Goal: Information Seeking & Learning: Learn about a topic

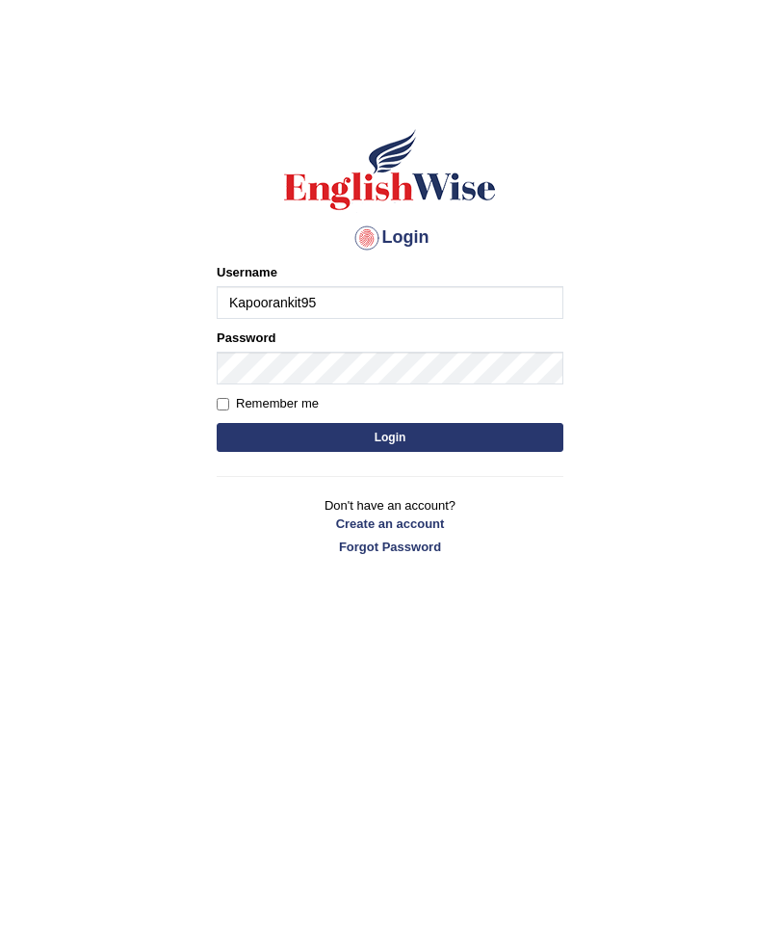
type input "Kapoorankit95"
click at [449, 430] on button "Login" at bounding box center [390, 437] width 347 height 29
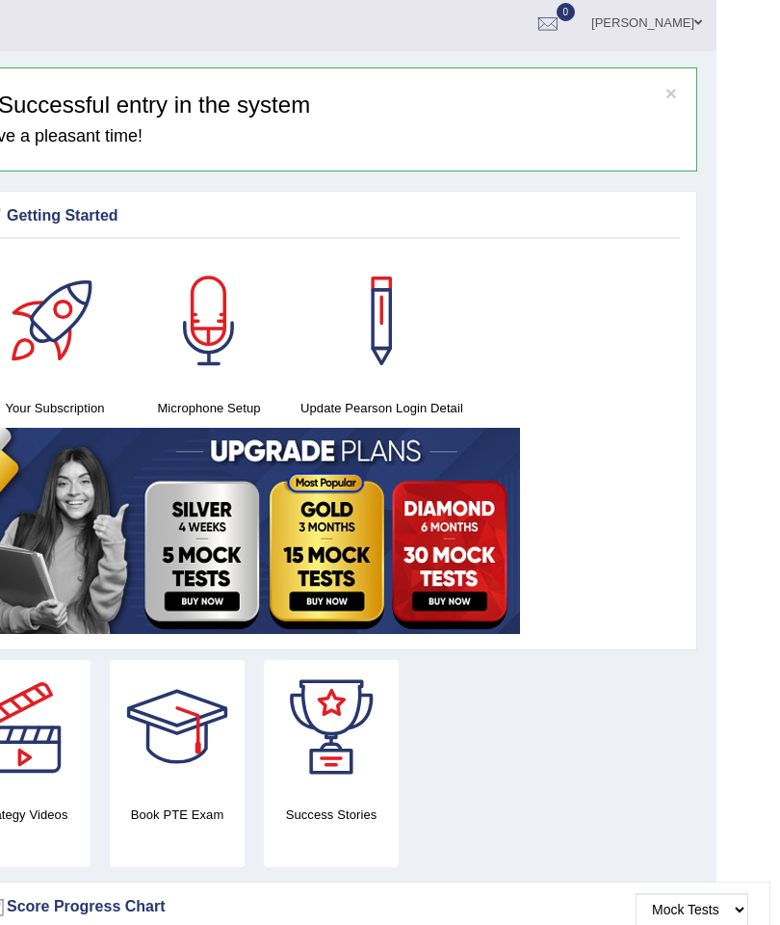
scroll to position [5, 0]
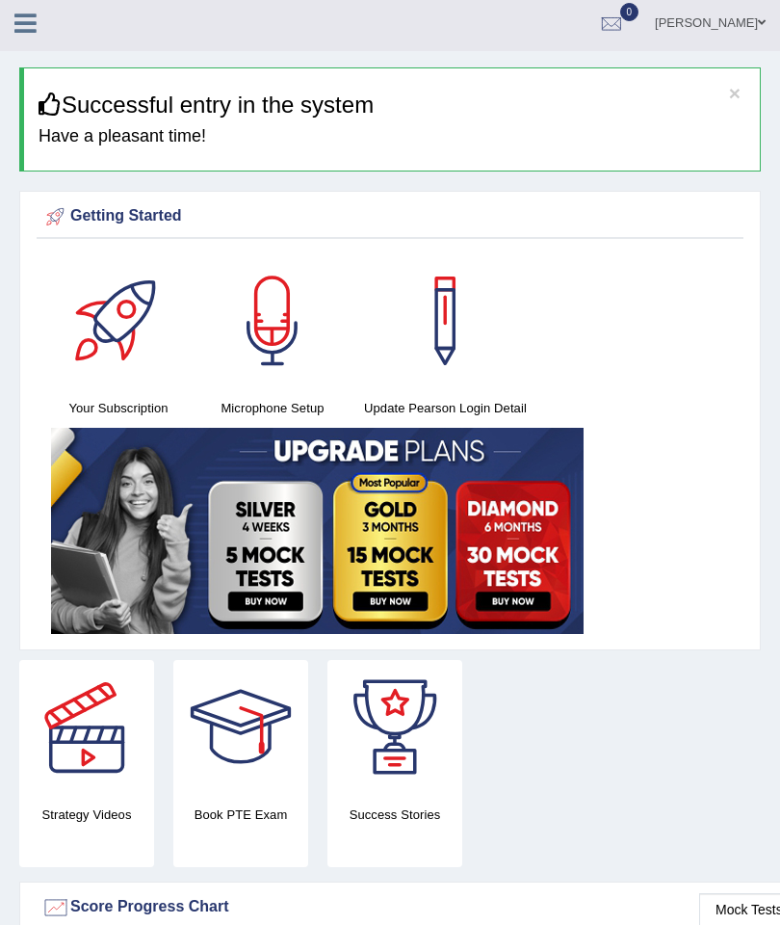
click at [27, 47] on div "Ankit Kapoor Toggle navigation Username: kapoorankit95 Access Type: Online Subs…" at bounding box center [390, 23] width 780 height 56
click at [13, 18] on link at bounding box center [25, 21] width 51 height 29
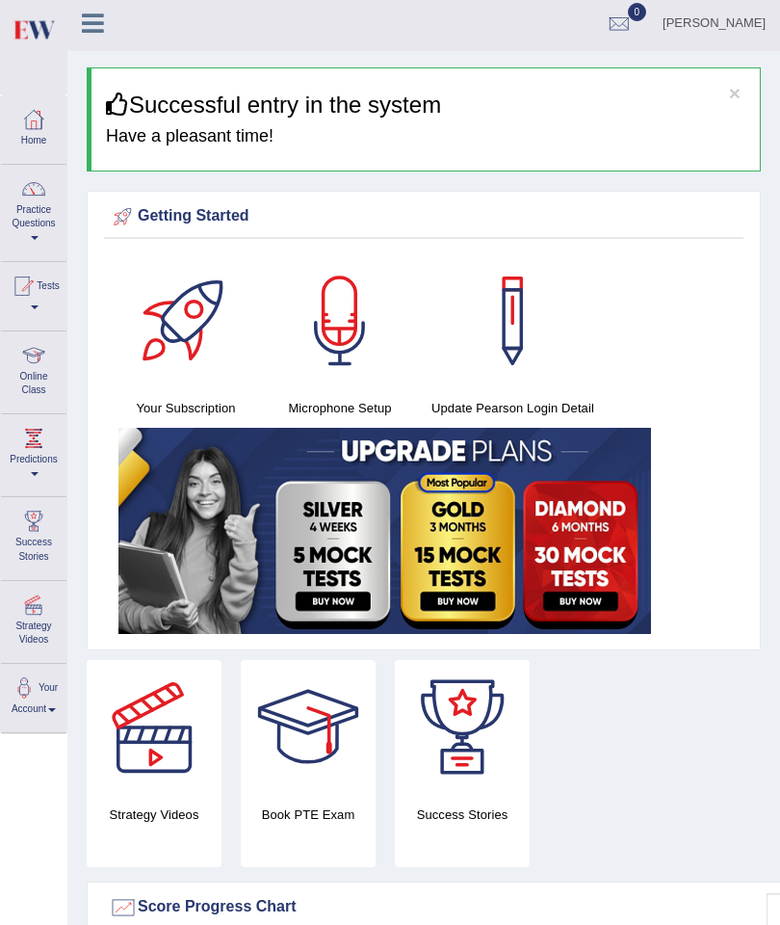
click at [34, 213] on link "Practice Questions" at bounding box center [34, 210] width 66 height 91
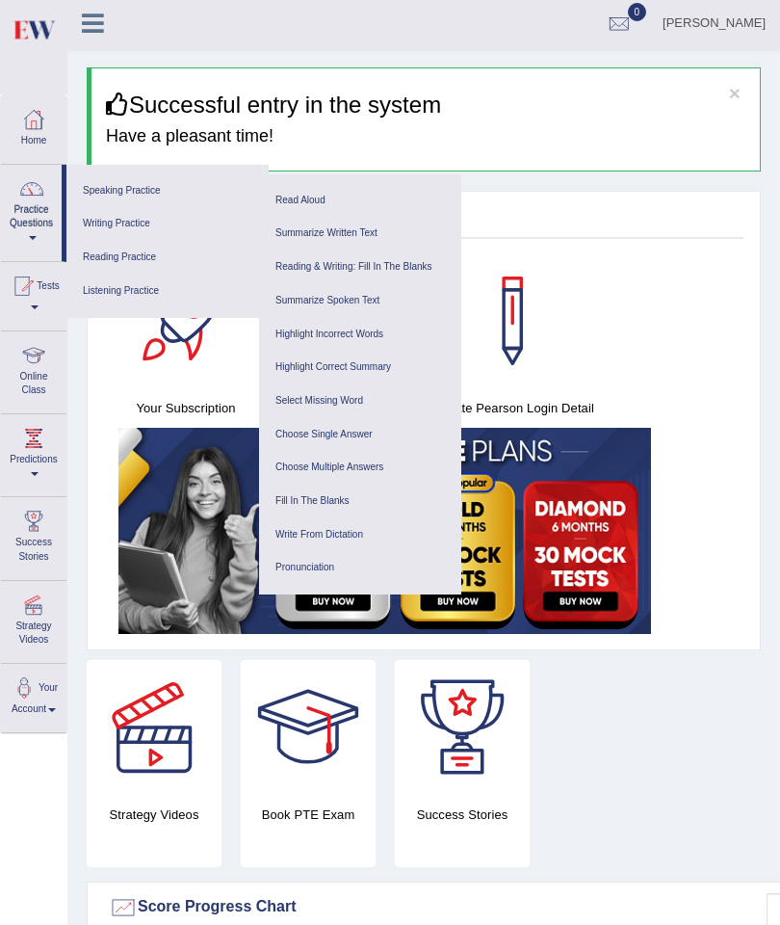
click at [125, 191] on link "Speaking Practice" at bounding box center [167, 191] width 183 height 34
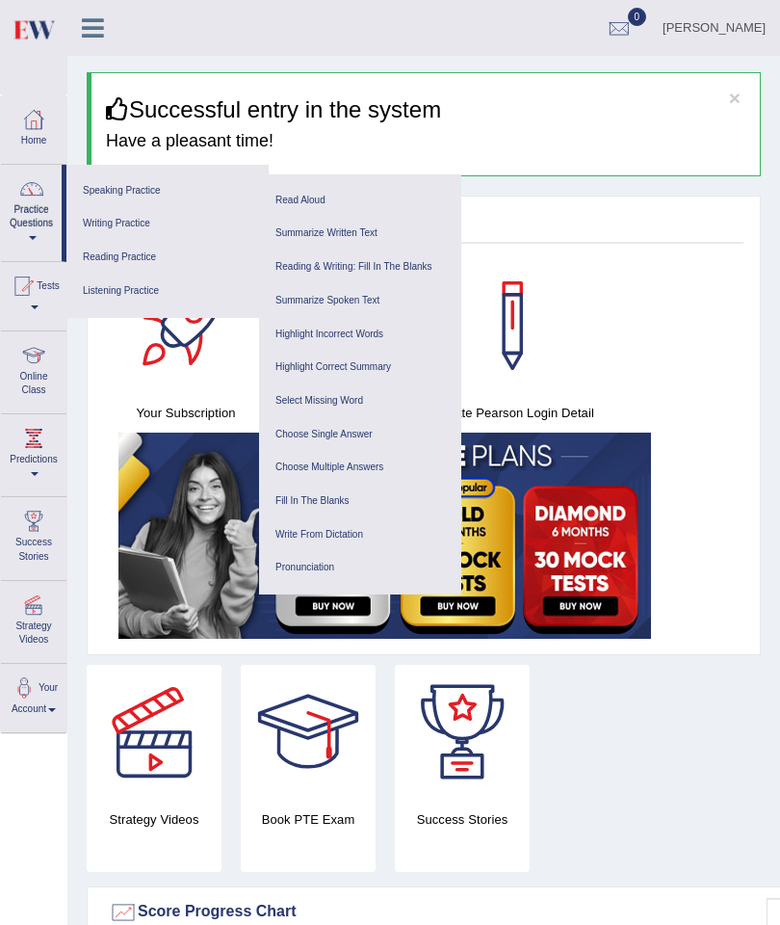
click at [295, 198] on link "Read Aloud" at bounding box center [360, 201] width 183 height 34
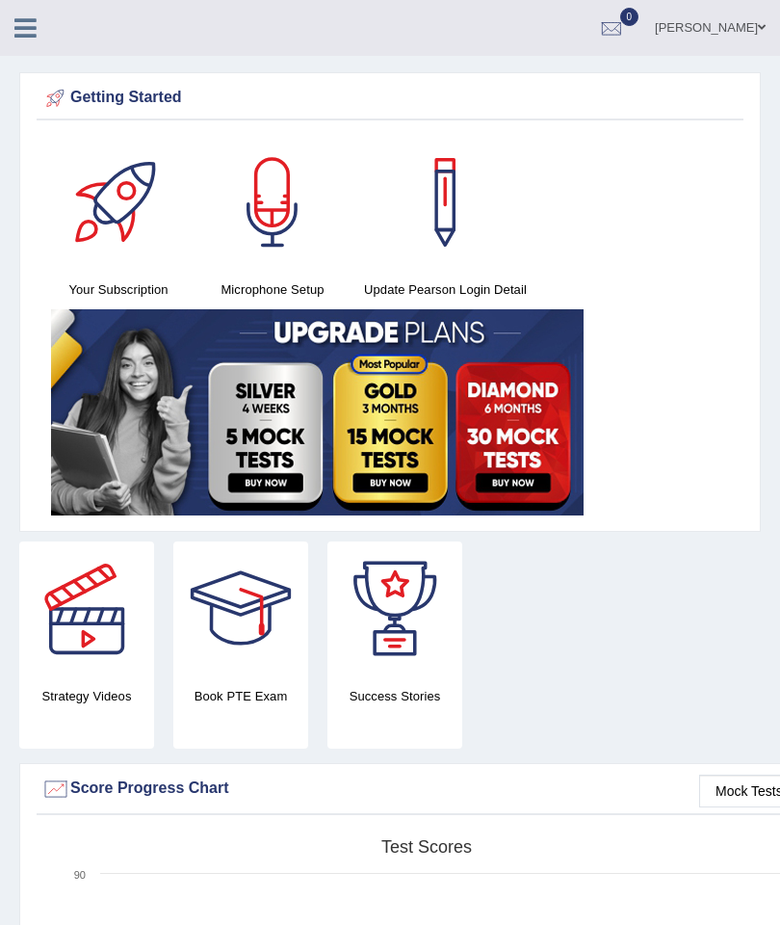
click at [25, 26] on icon at bounding box center [25, 27] width 22 height 25
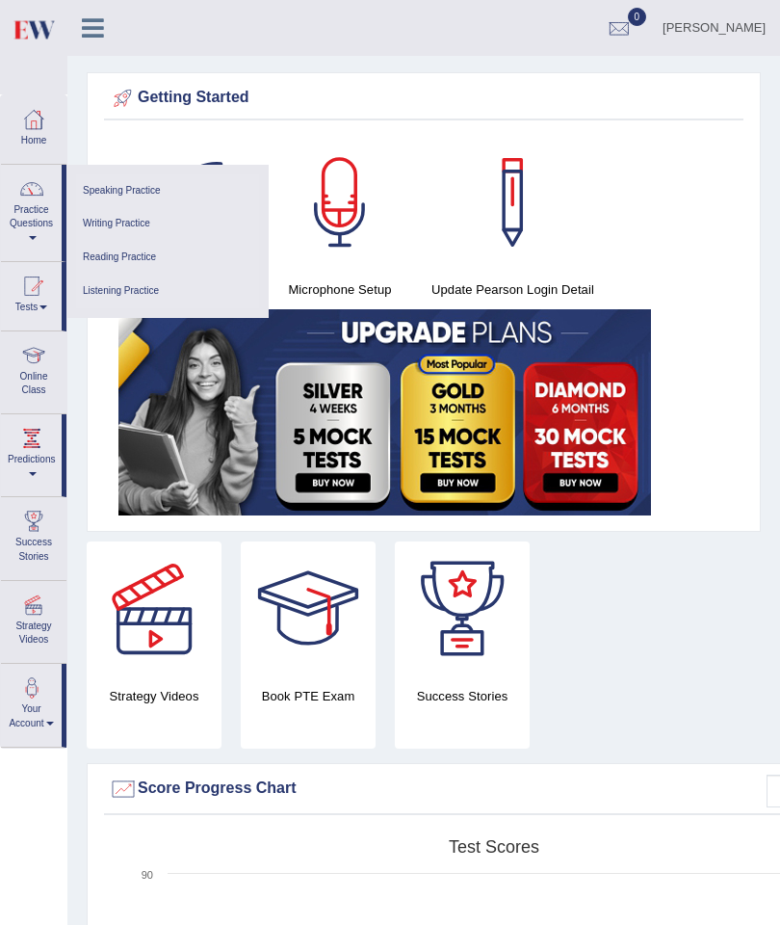
click at [168, 196] on link "Speaking Practice" at bounding box center [167, 191] width 183 height 34
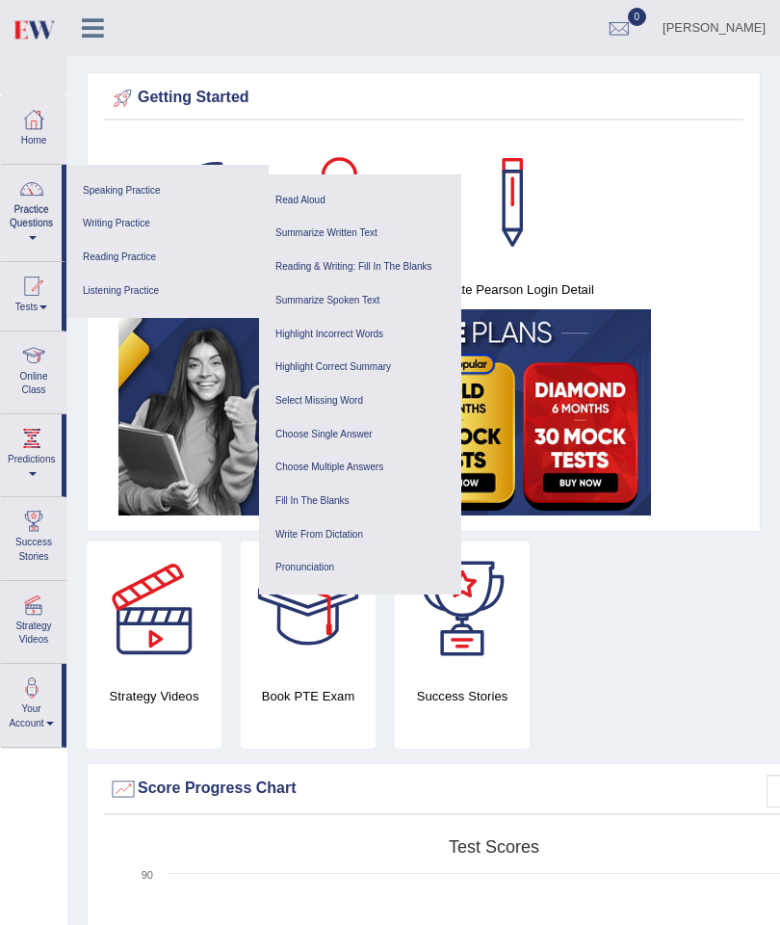
click at [318, 198] on link "Read Aloud" at bounding box center [360, 201] width 183 height 34
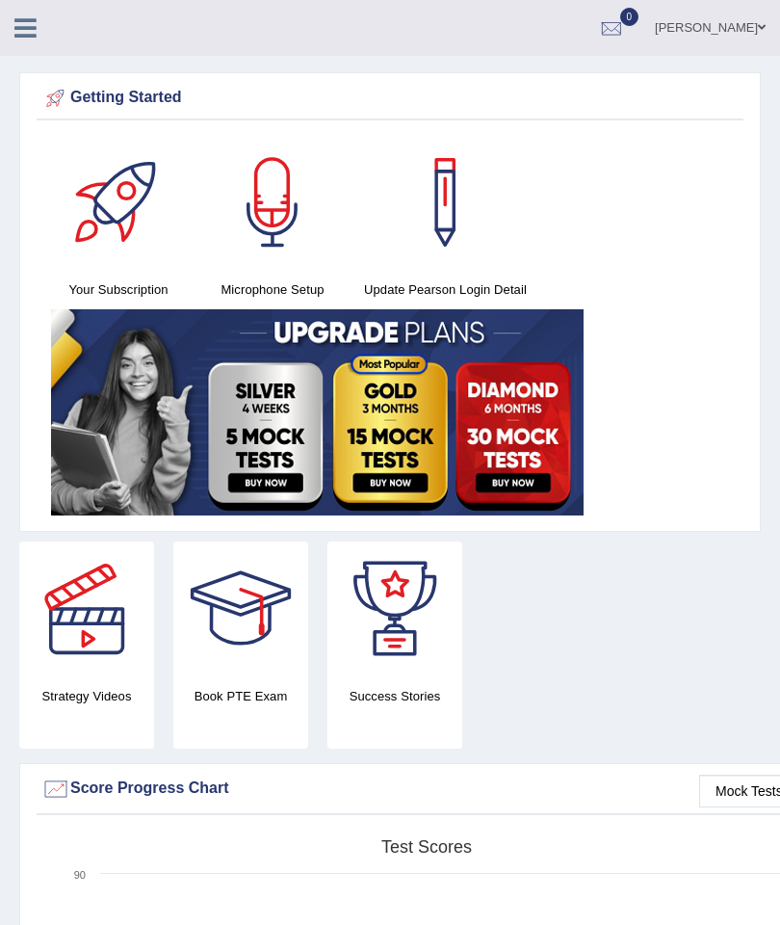
click at [27, 19] on icon at bounding box center [25, 27] width 22 height 25
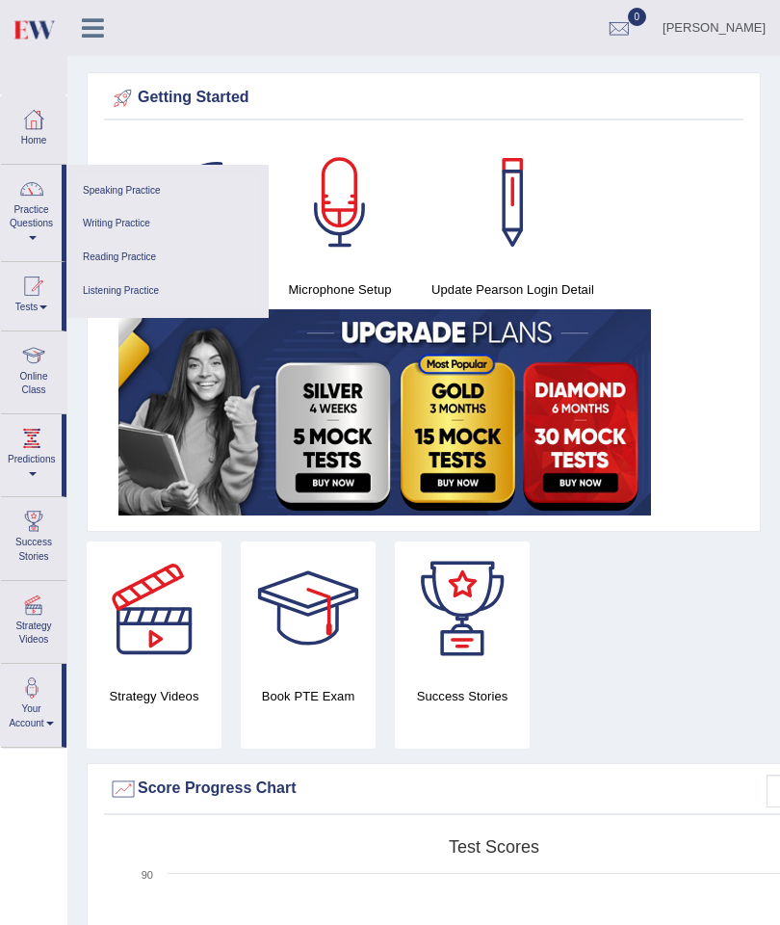
click at [109, 196] on link "Speaking Practice" at bounding box center [167, 191] width 183 height 34
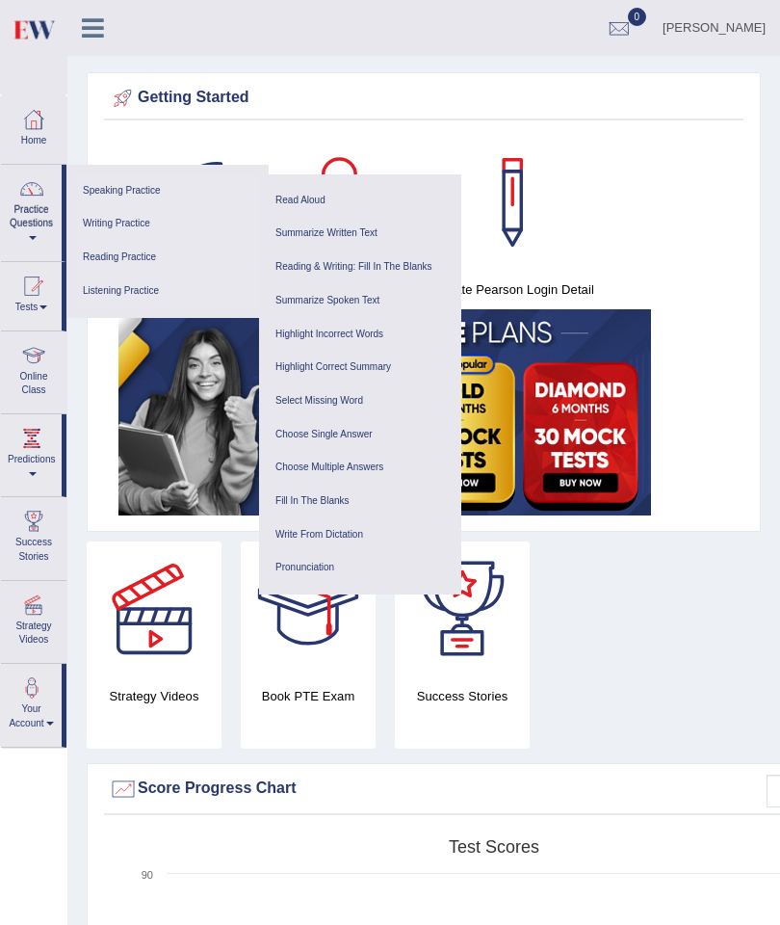
click at [142, 266] on link "Reading Practice" at bounding box center [167, 258] width 183 height 34
click at [403, 269] on link "Reading & Writing: Fill In The Blanks" at bounding box center [360, 268] width 183 height 34
